Goal: Navigation & Orientation: Go to known website

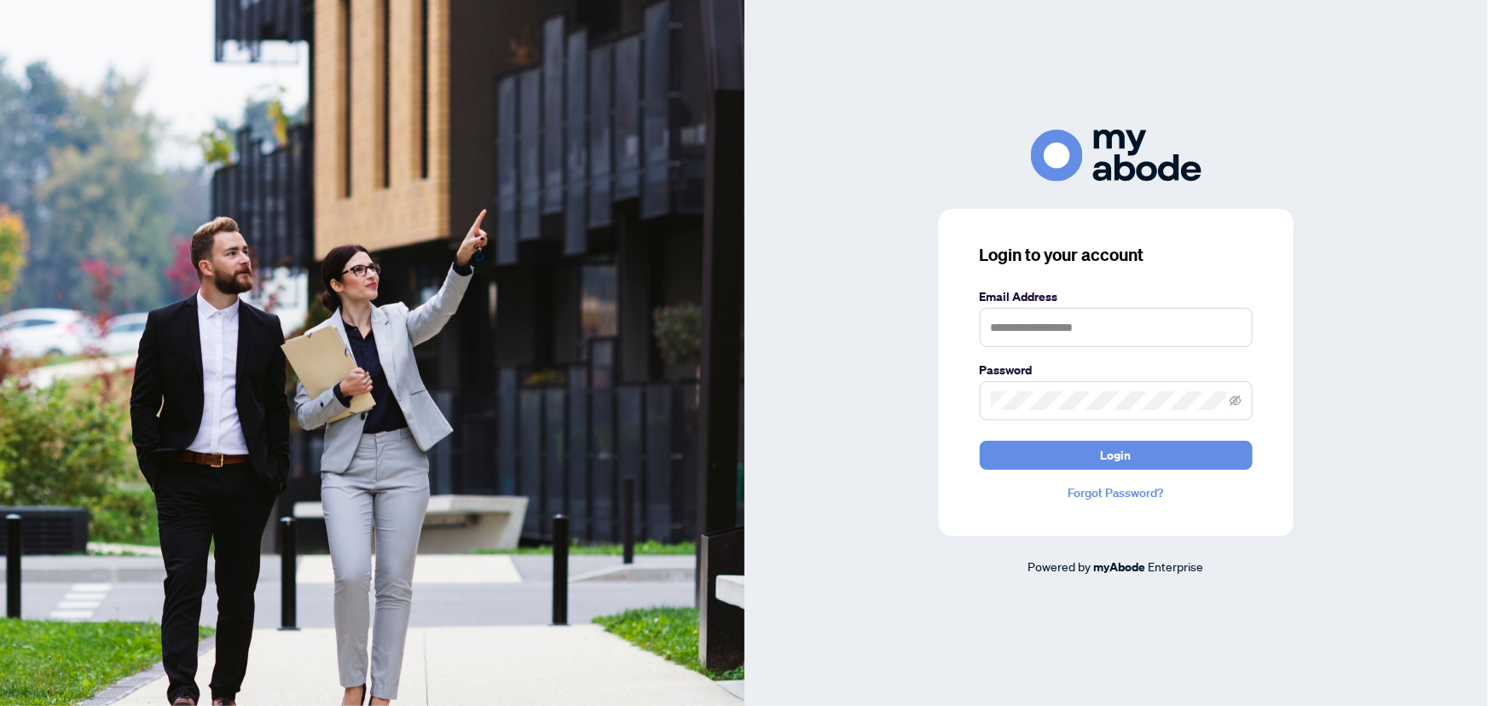
click at [1233, 330] on keeper-lock "Open Keeper Popup" at bounding box center [1232, 327] width 20 height 20
type input "**********"
drag, startPoint x: 1195, startPoint y: 461, endPoint x: 1203, endPoint y: 444, distance: 19.5
click at [1195, 461] on button "Login" at bounding box center [1116, 455] width 273 height 29
